Goal: Check status: Check status

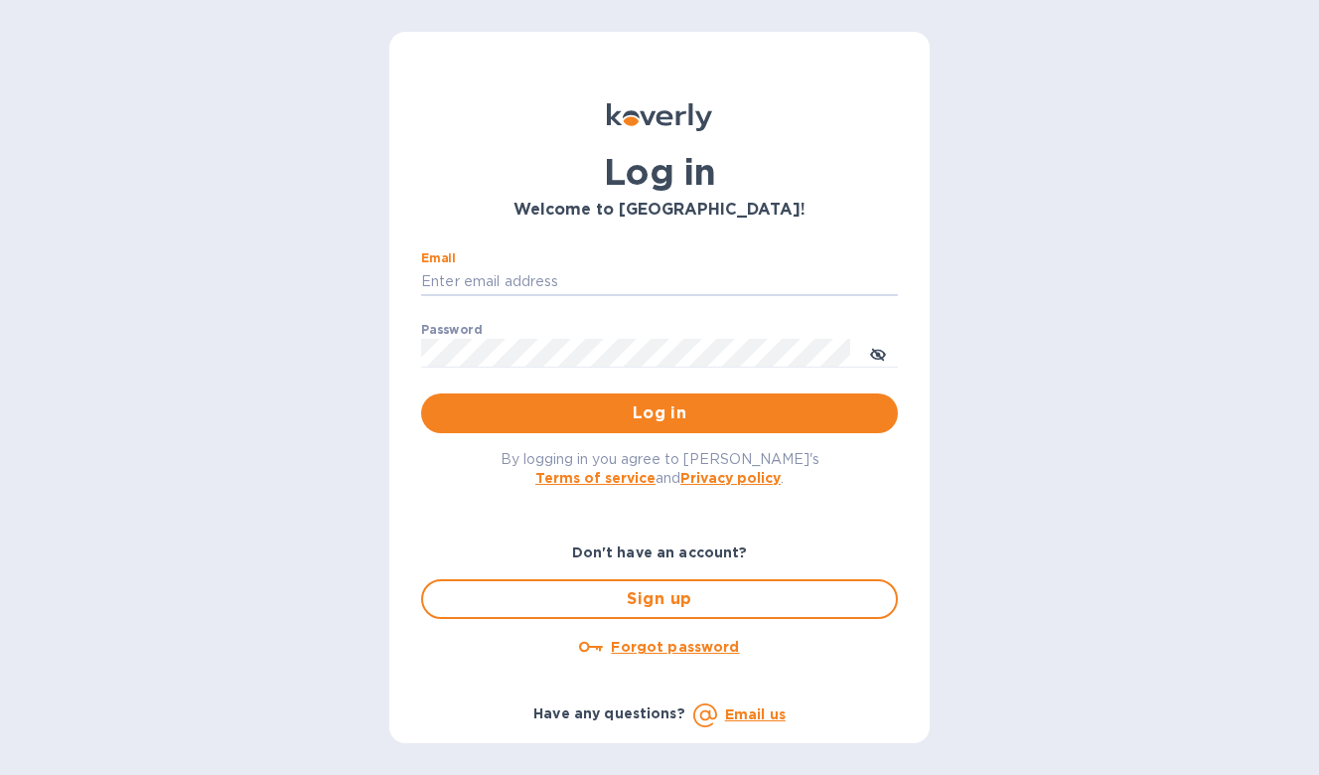
type input "darrion@jsdrayage.com"
click at [660, 412] on button "Log in" at bounding box center [659, 413] width 477 height 40
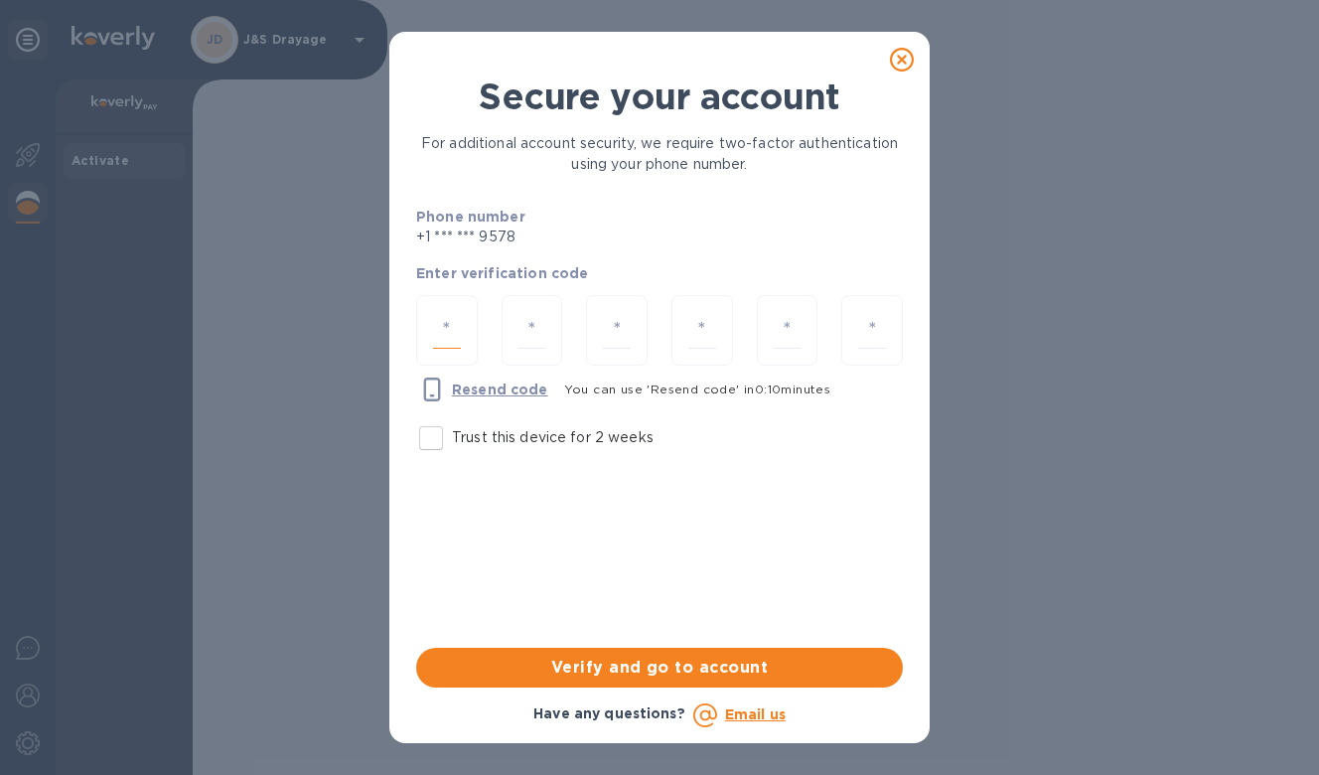
click at [441, 326] on input "number" at bounding box center [447, 330] width 28 height 37
type input "7"
type input "9"
type input "7"
type input "5"
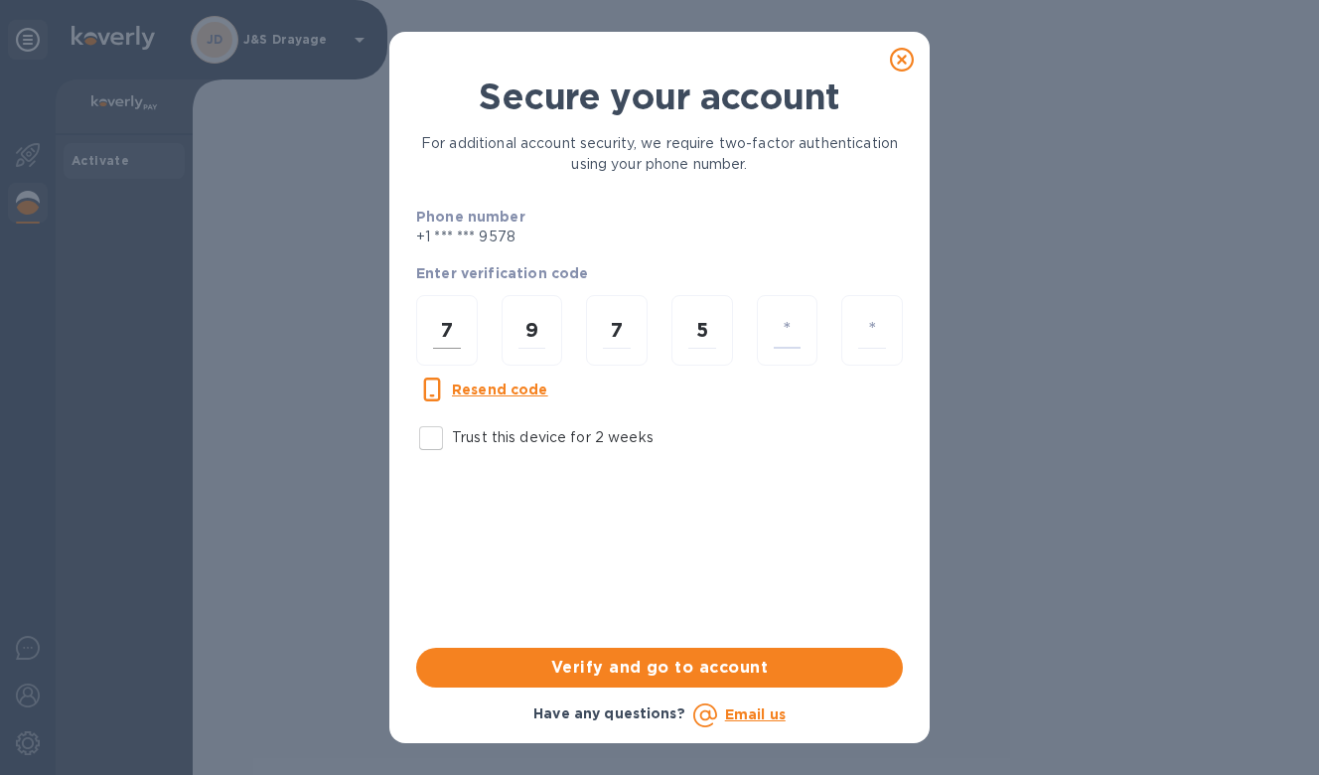
type input "3"
type input "4"
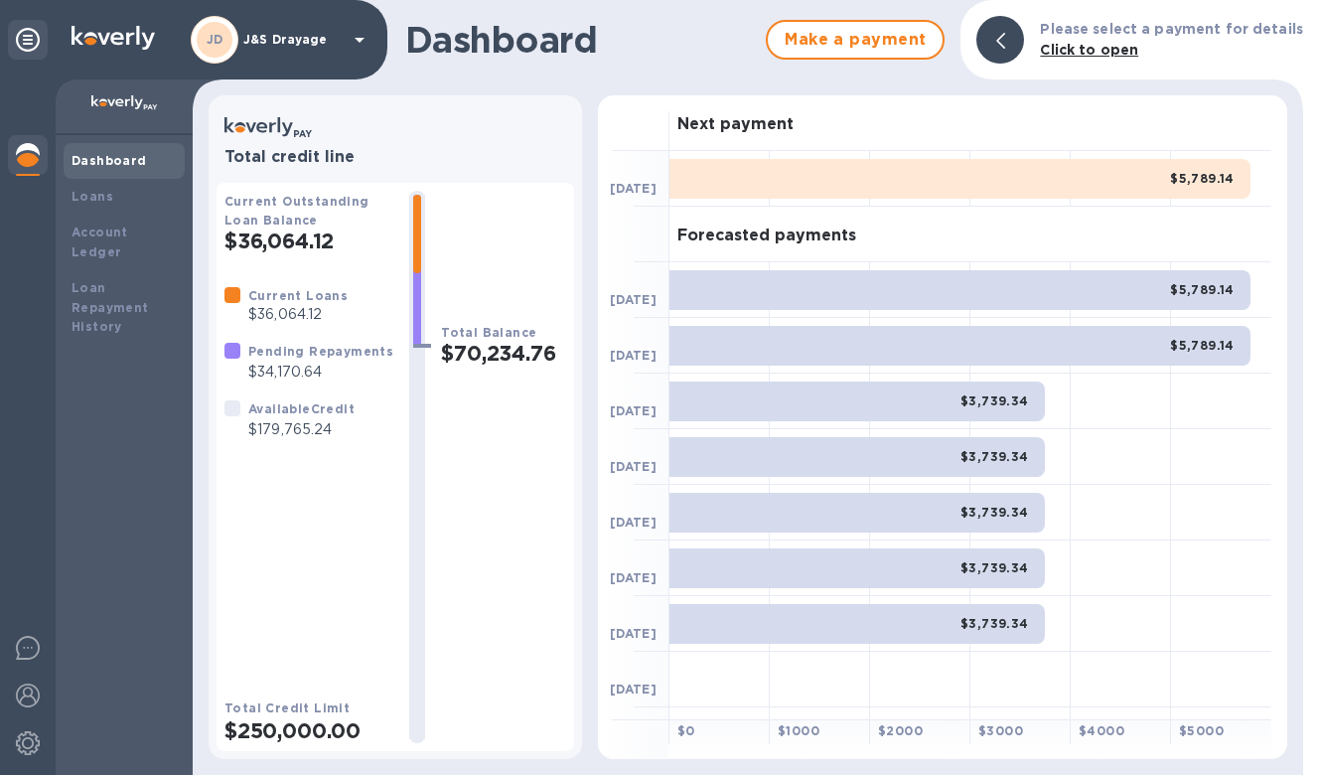
click at [824, 189] on div "$5,789.14" at bounding box center [960, 179] width 581 height 40
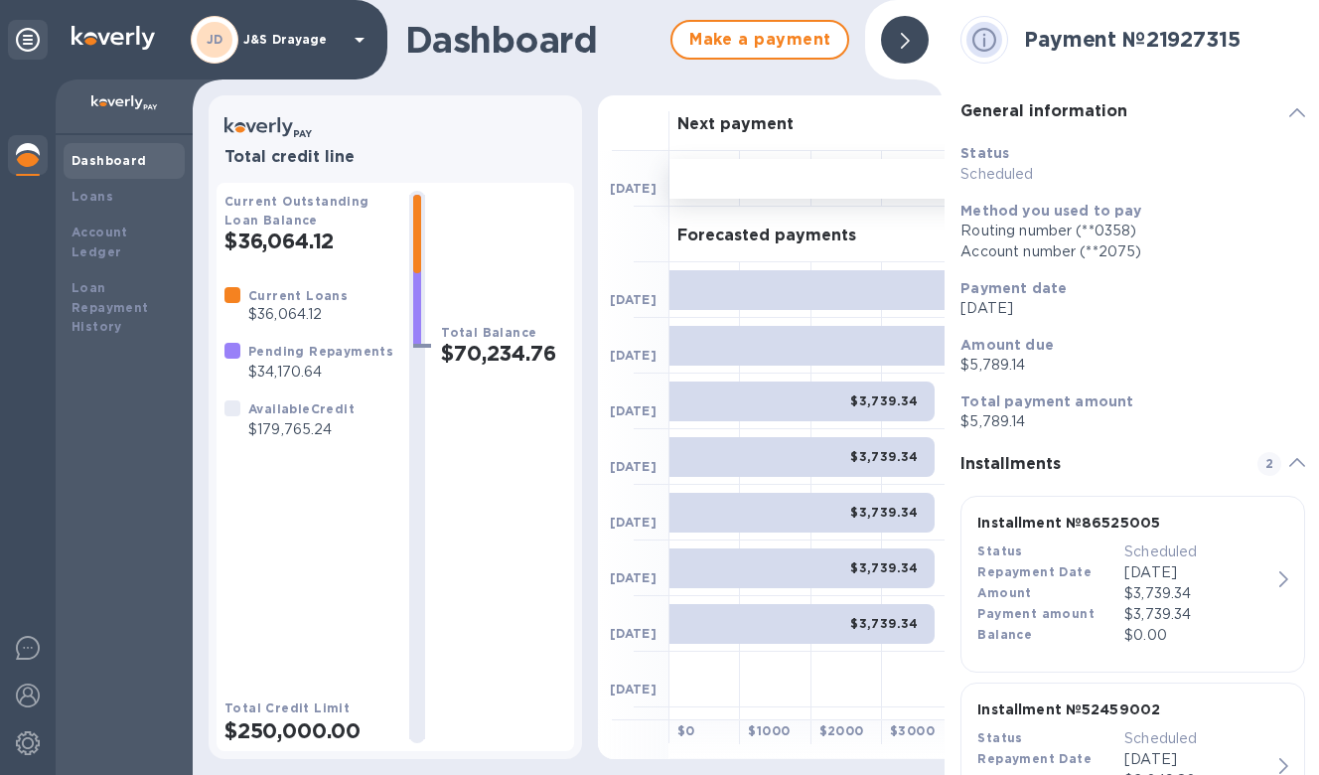
click at [1290, 111] on icon at bounding box center [1298, 112] width 16 height 9
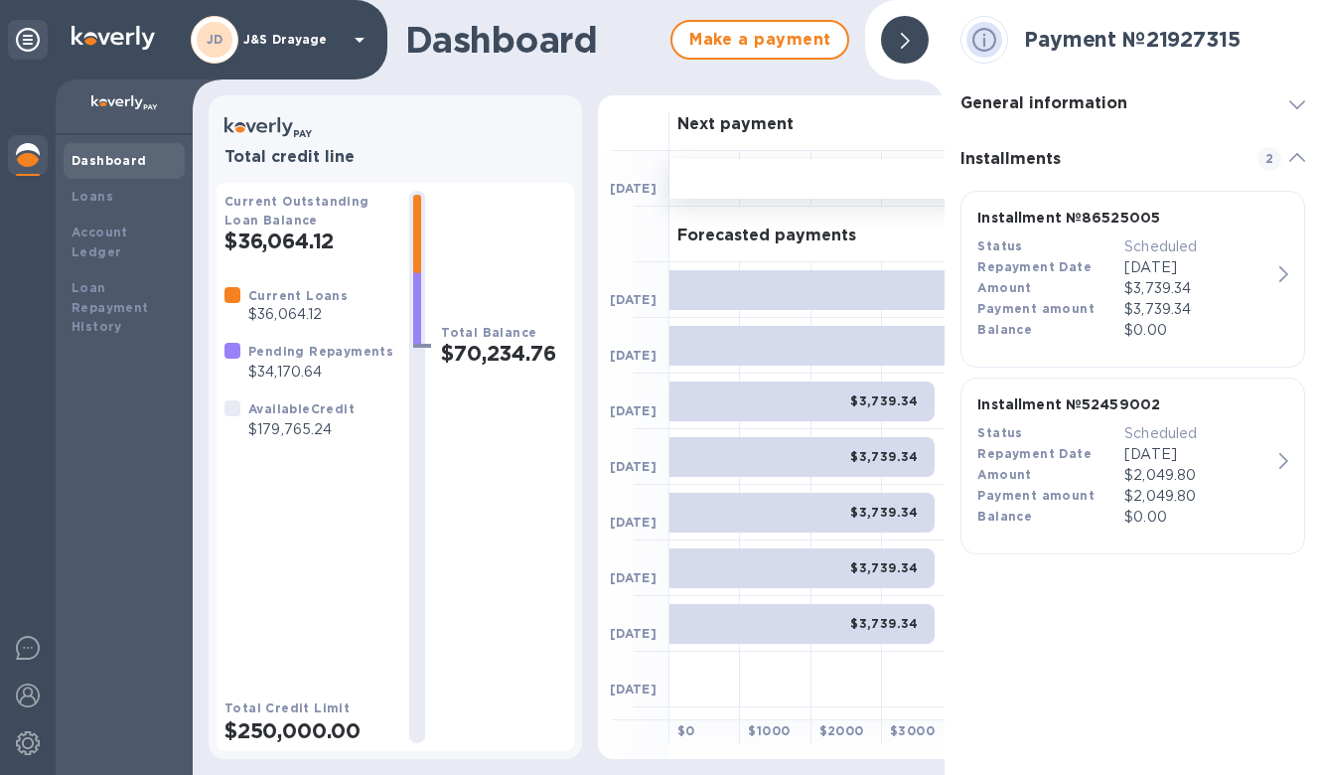
click at [1290, 106] on icon at bounding box center [1298, 104] width 16 height 9
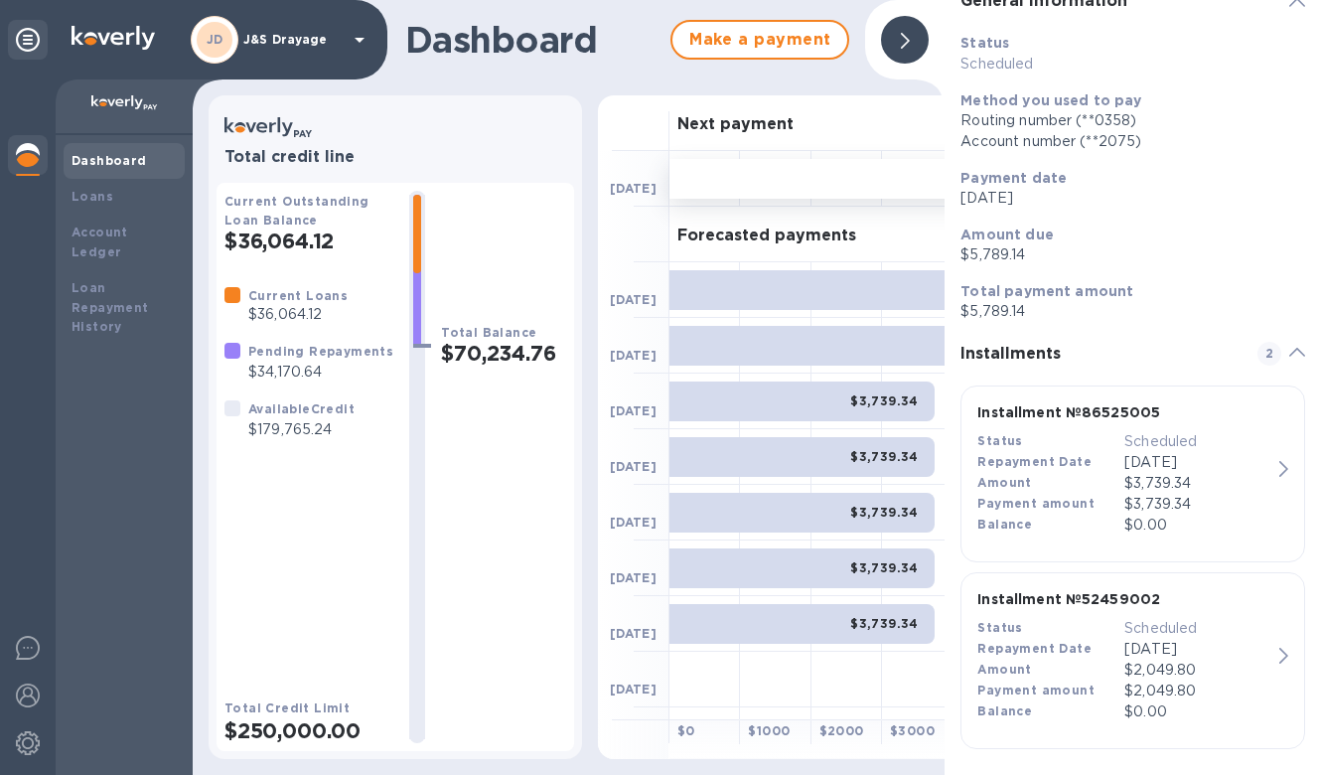
scroll to position [110, 0]
click at [1258, 353] on span "2" at bounding box center [1270, 354] width 24 height 24
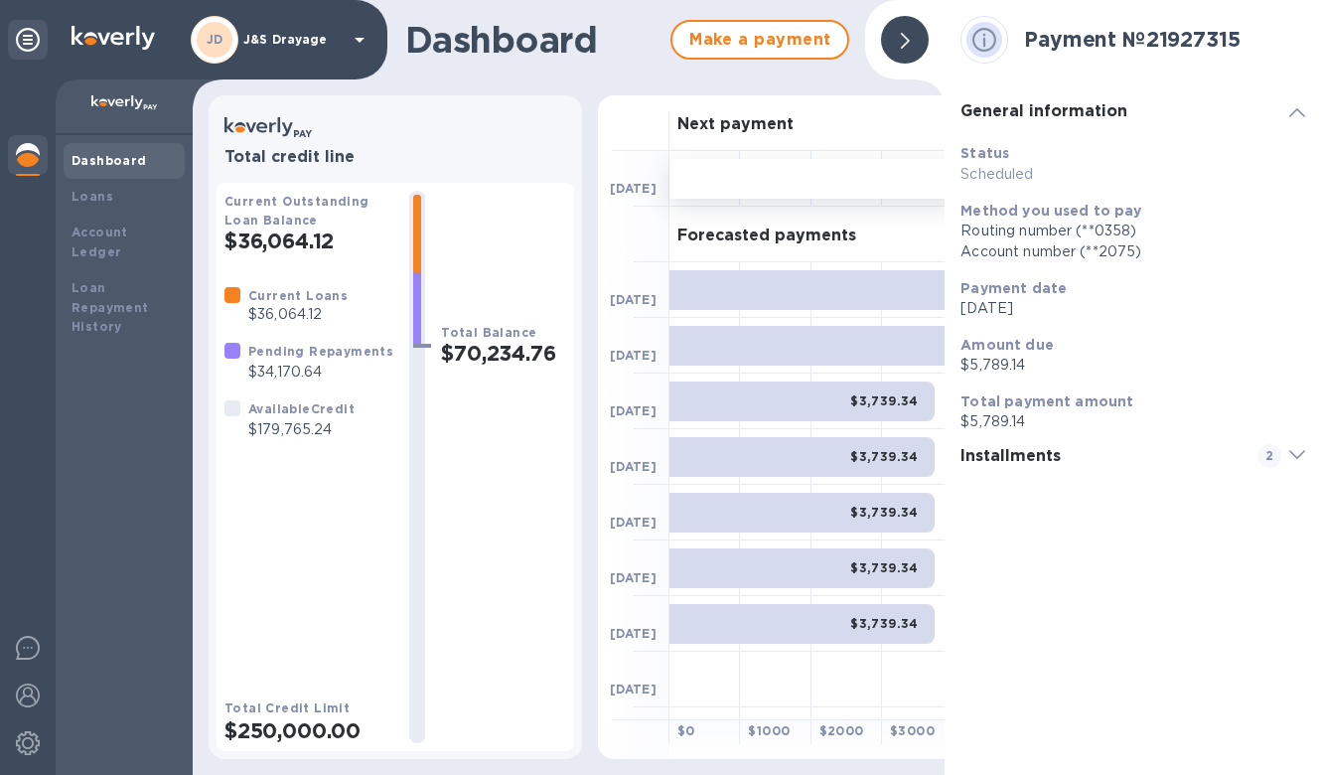
scroll to position [0, 0]
click at [1274, 456] on span "2" at bounding box center [1270, 456] width 24 height 24
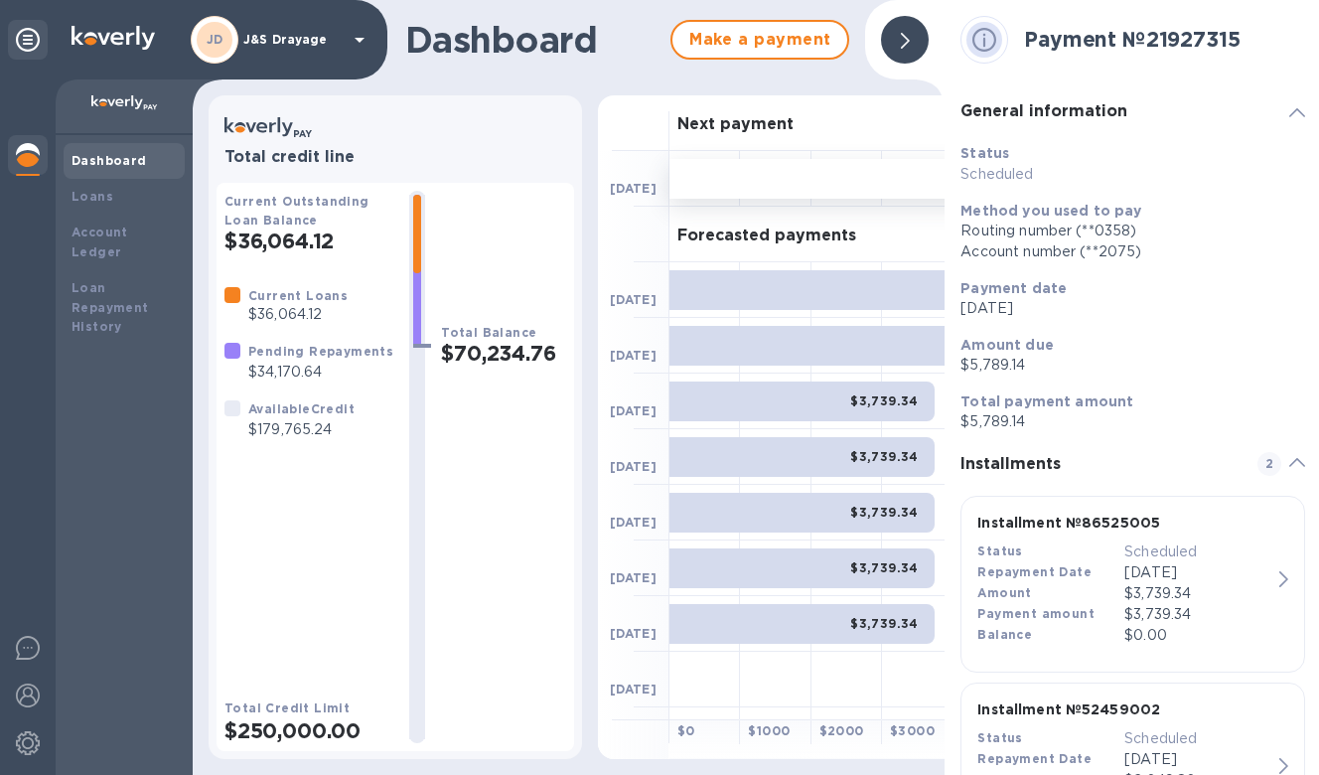
click at [1290, 460] on icon at bounding box center [1298, 462] width 16 height 9
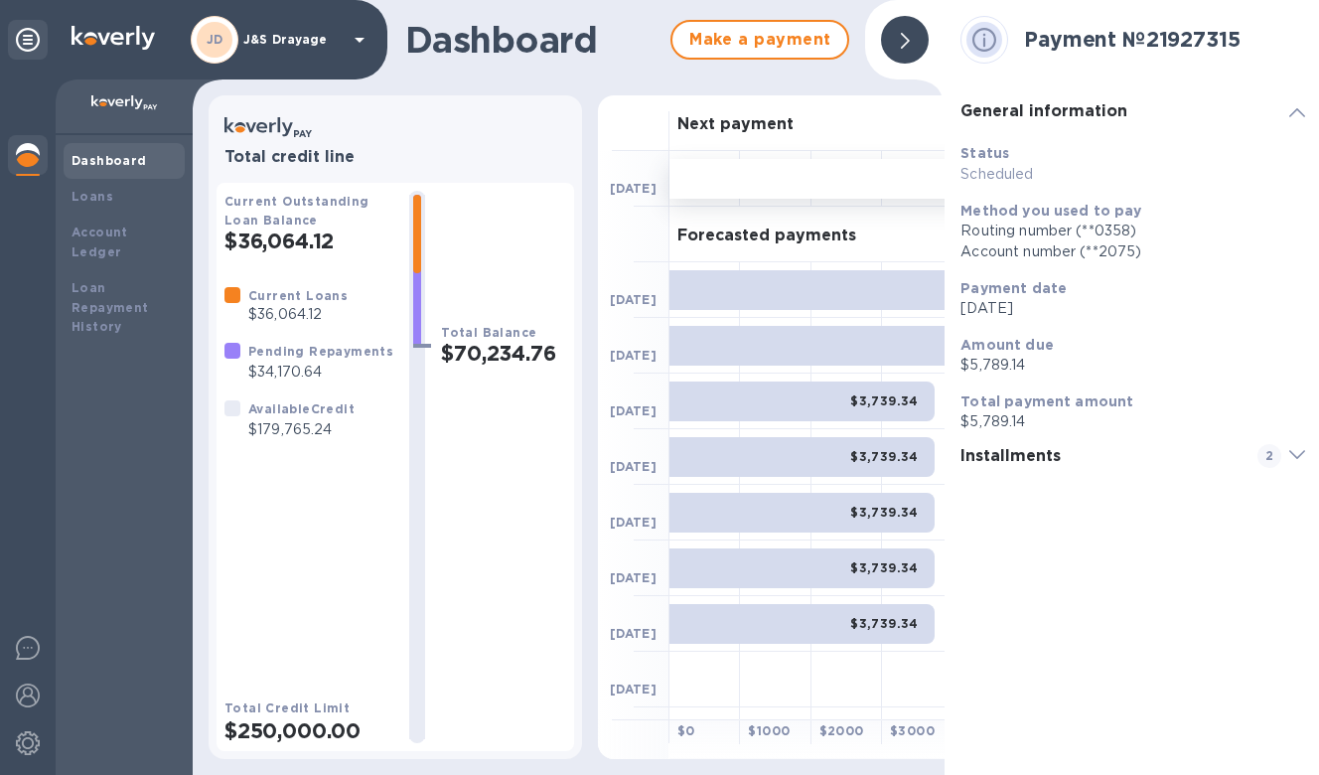
click at [1288, 460] on span "2" at bounding box center [1278, 456] width 24 height 24
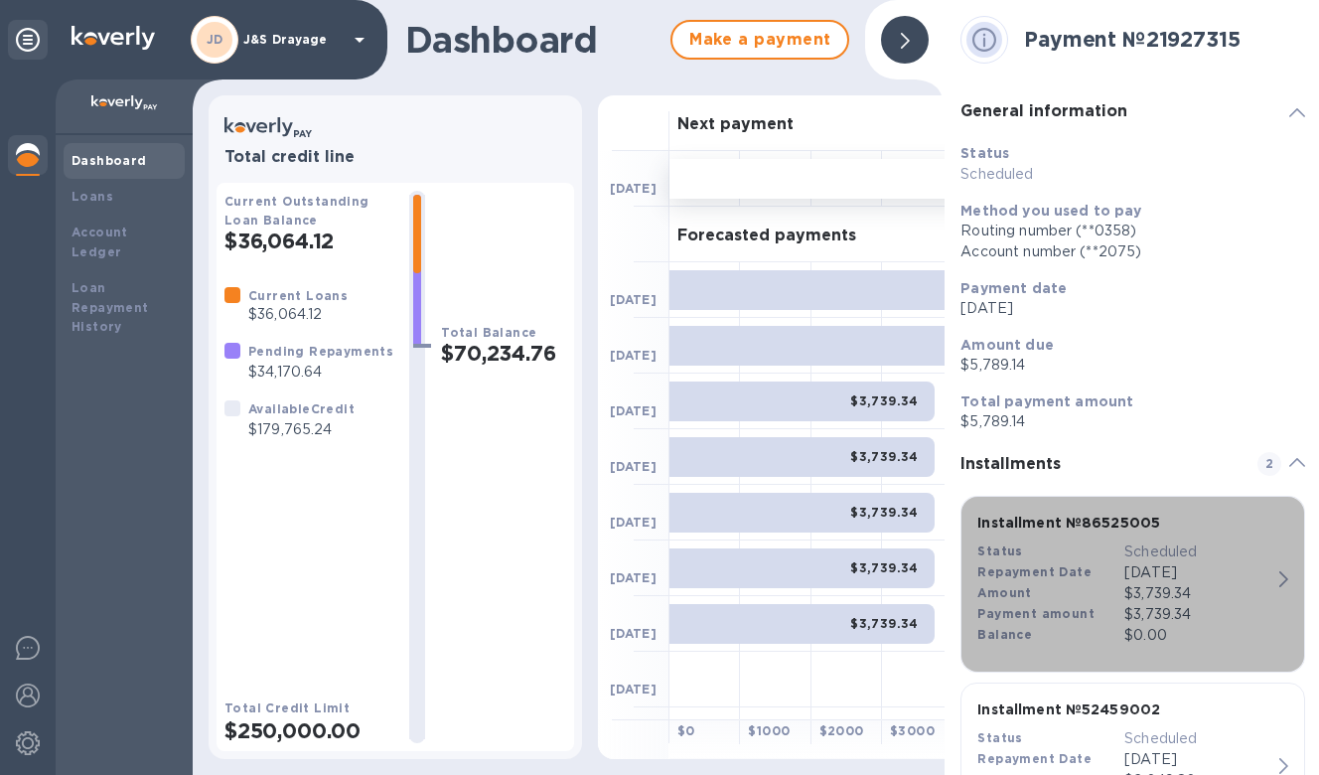
click at [1225, 570] on p "[DATE]" at bounding box center [1198, 572] width 147 height 21
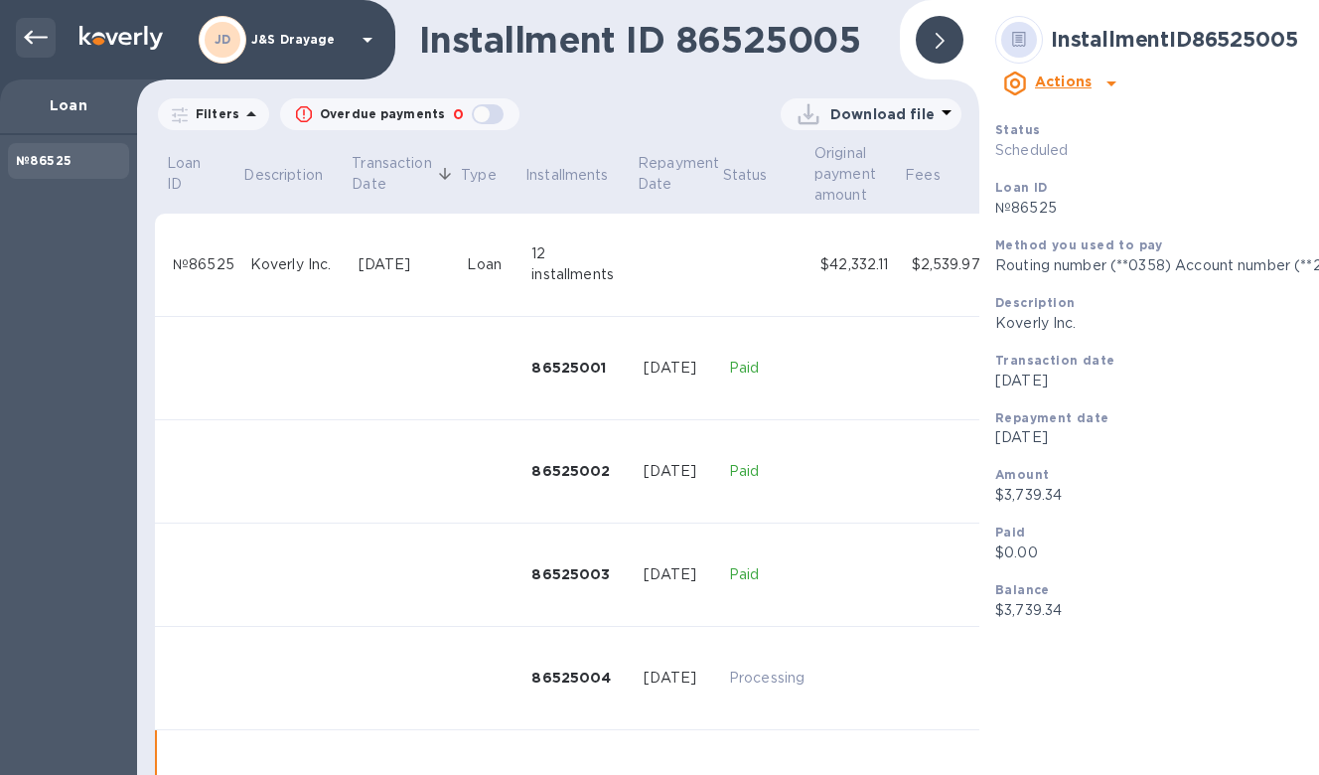
click at [37, 35] on icon at bounding box center [36, 38] width 24 height 24
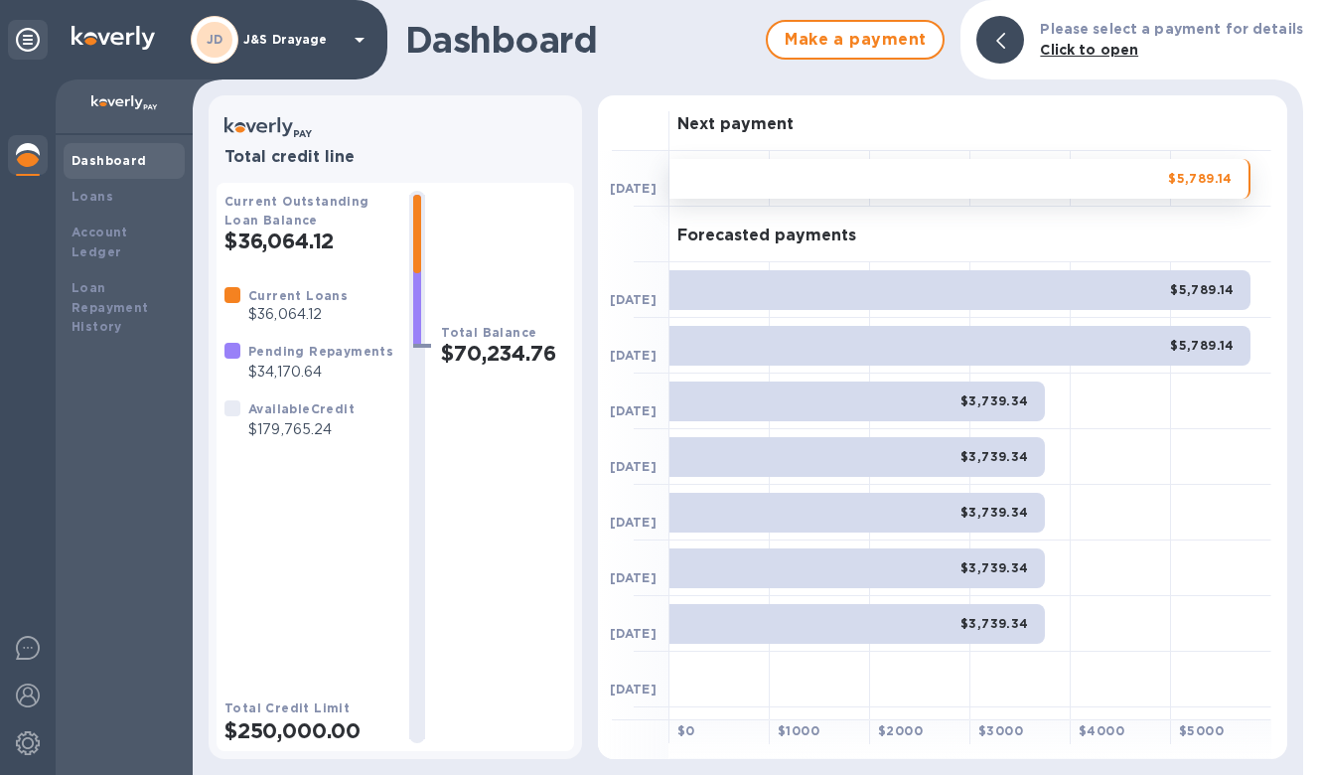
click at [996, 297] on div "$5,789.14" at bounding box center [960, 290] width 581 height 40
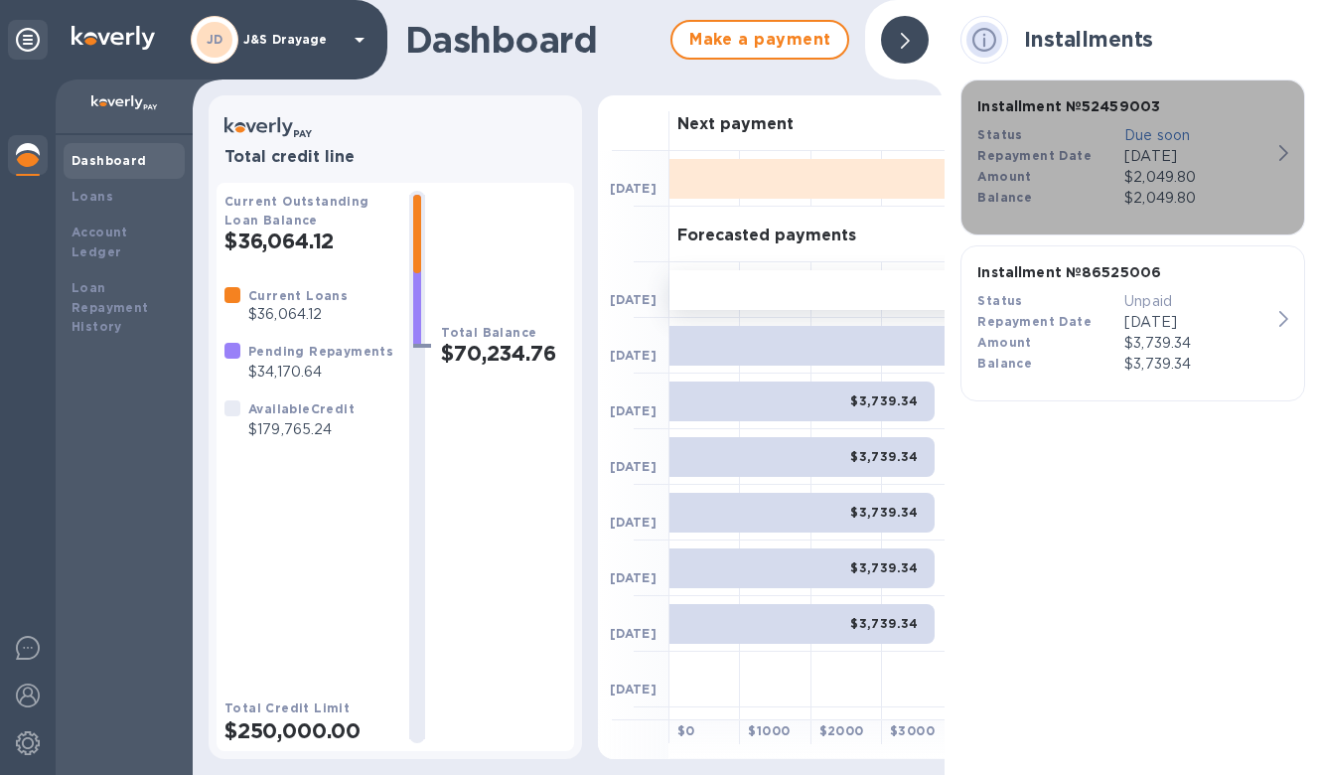
click at [1238, 157] on p "[DATE]" at bounding box center [1198, 156] width 147 height 21
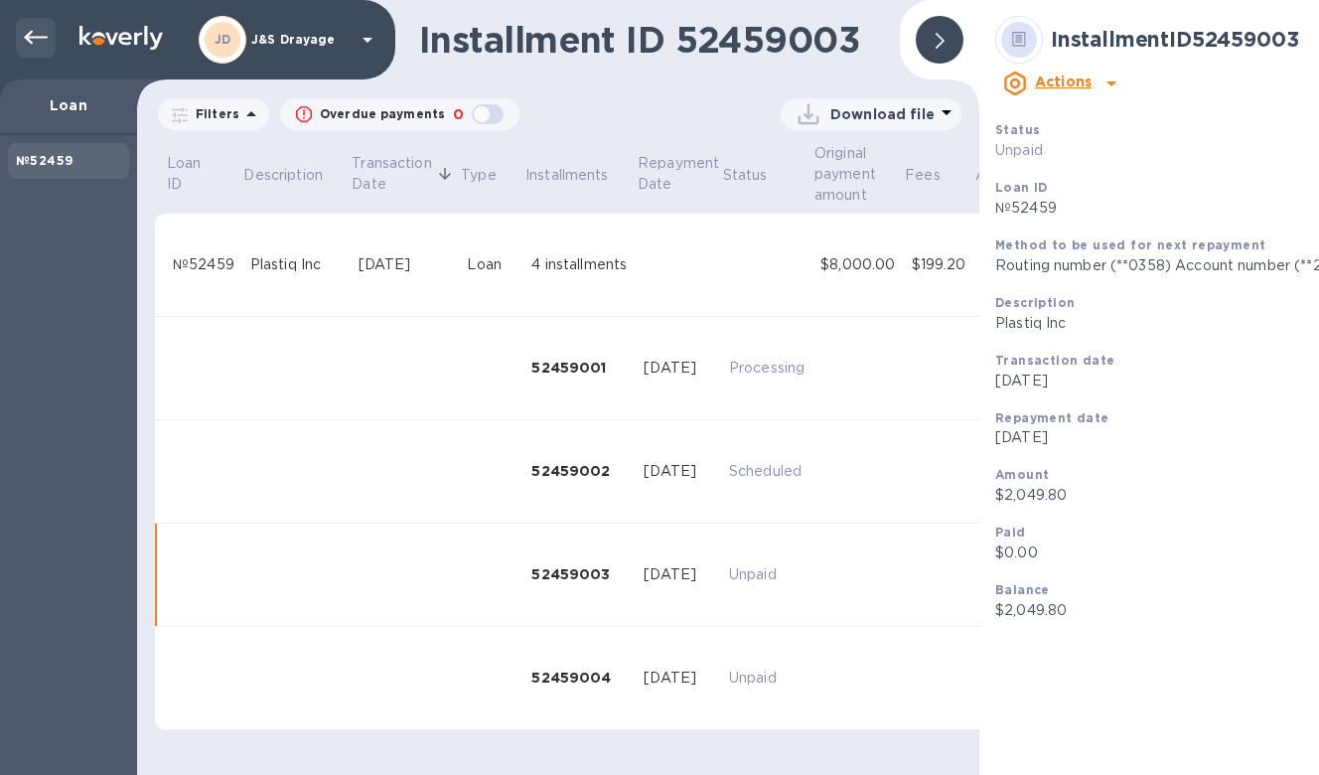
click at [30, 34] on icon at bounding box center [36, 38] width 24 height 14
